Goal: Complete application form

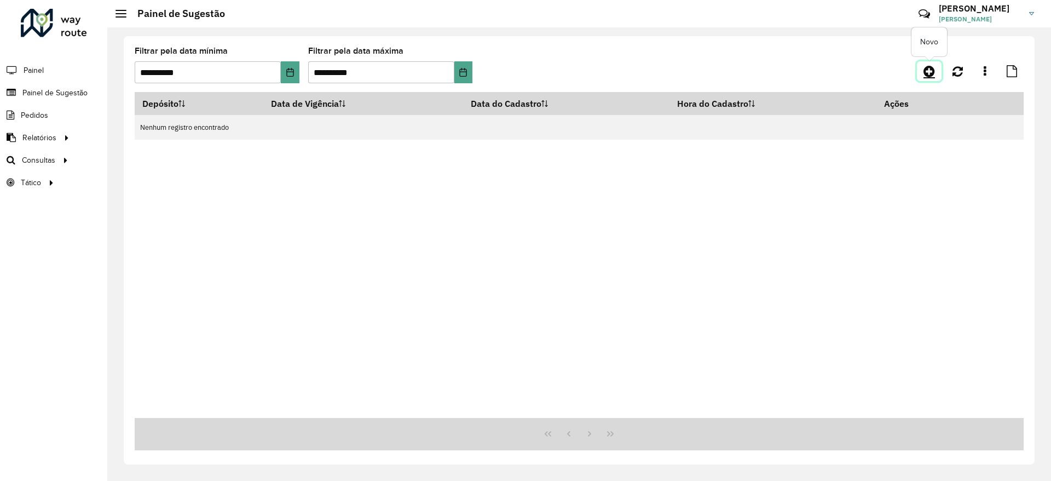
click at [923, 69] on link at bounding box center [929, 71] width 25 height 20
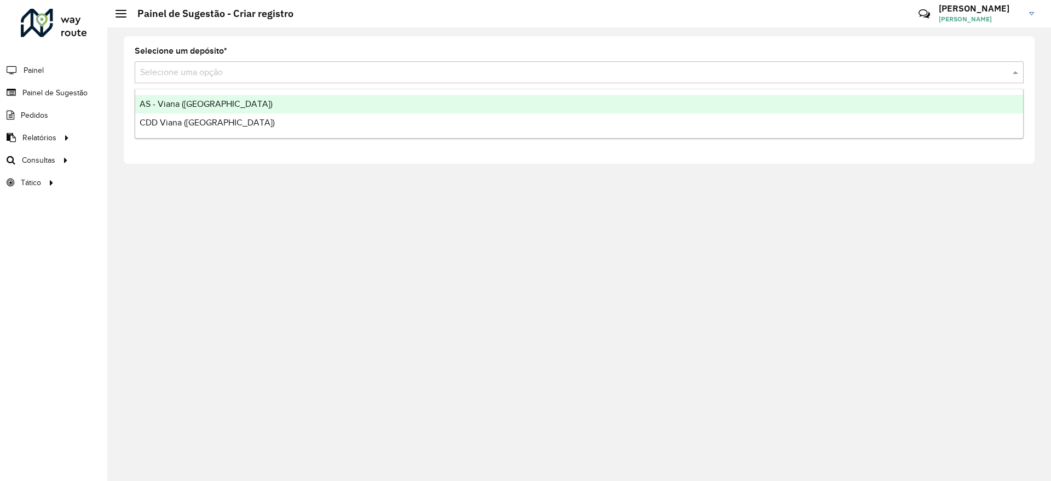
click at [175, 78] on input "text" at bounding box center [568, 72] width 856 height 13
click at [174, 102] on span "AS - Viana ([GEOGRAPHIC_DATA])" at bounding box center [206, 103] width 133 height 9
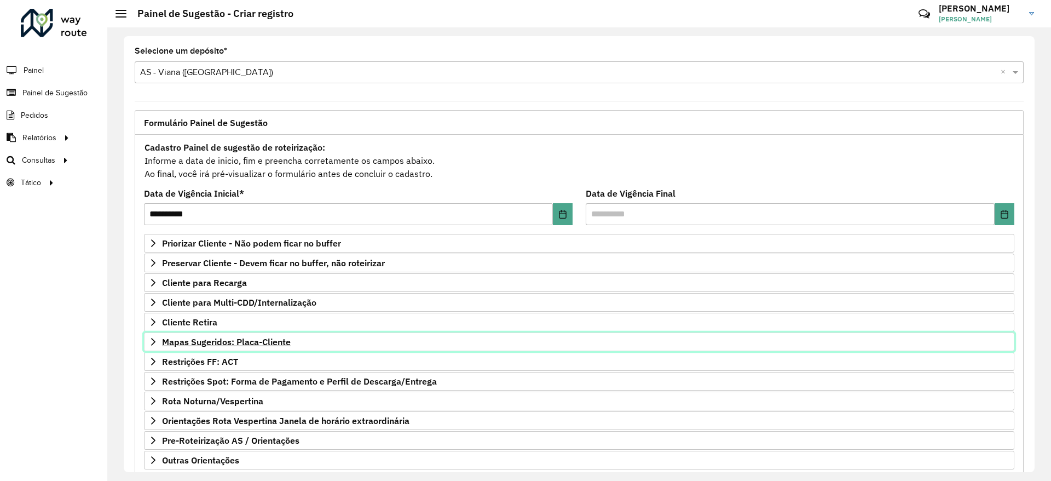
click at [257, 335] on link "Mapas Sugeridos: Placa-Cliente" at bounding box center [579, 341] width 870 height 19
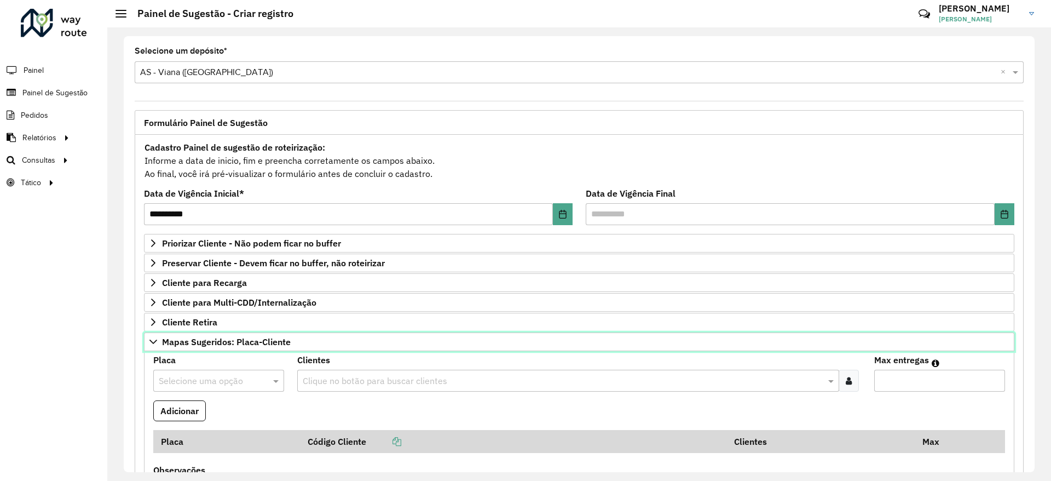
scroll to position [126, 0]
